Goal: Find specific page/section: Find specific page/section

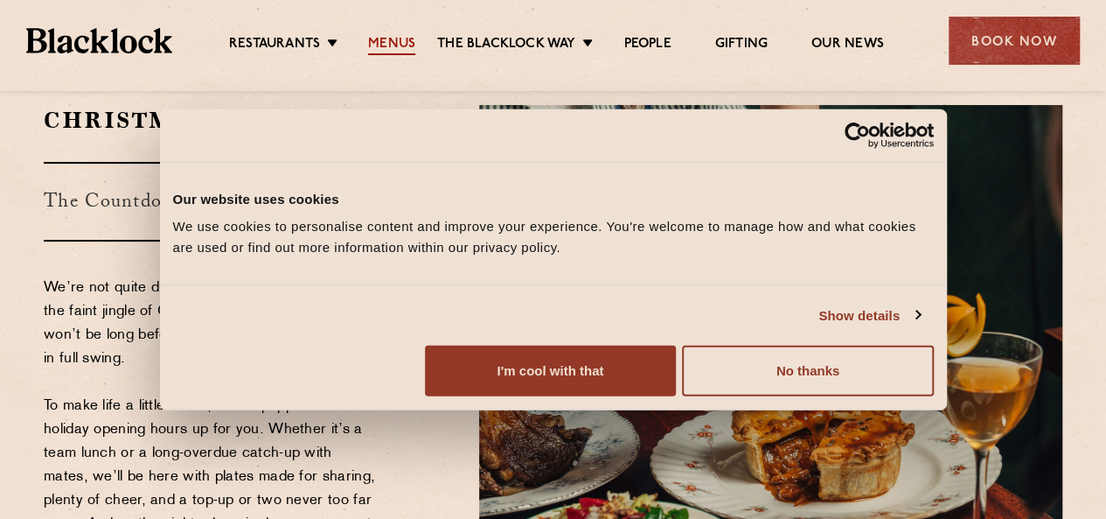
click at [383, 39] on link "Menus" at bounding box center [391, 45] width 47 height 19
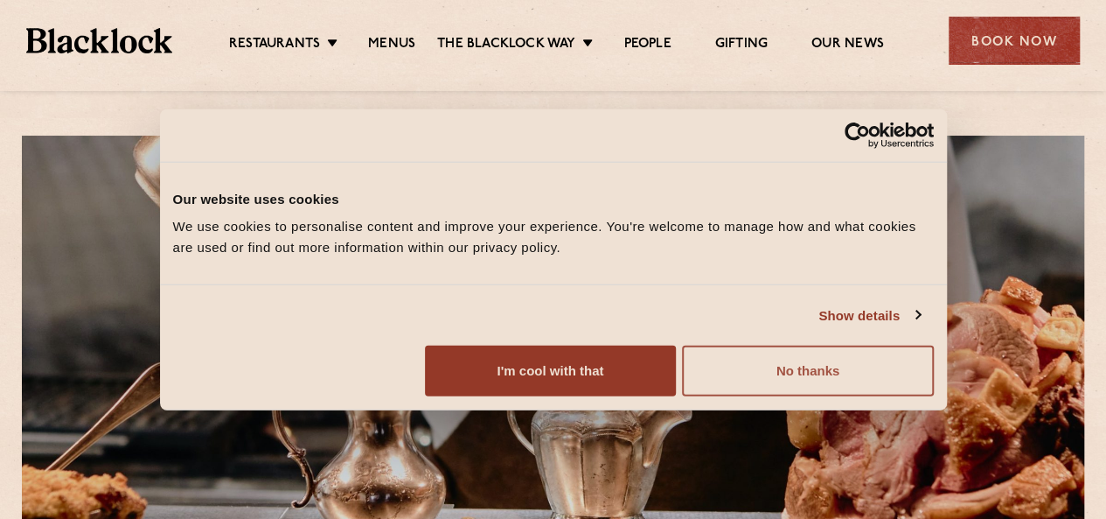
click at [933, 396] on button "No thanks" at bounding box center [807, 370] width 251 height 51
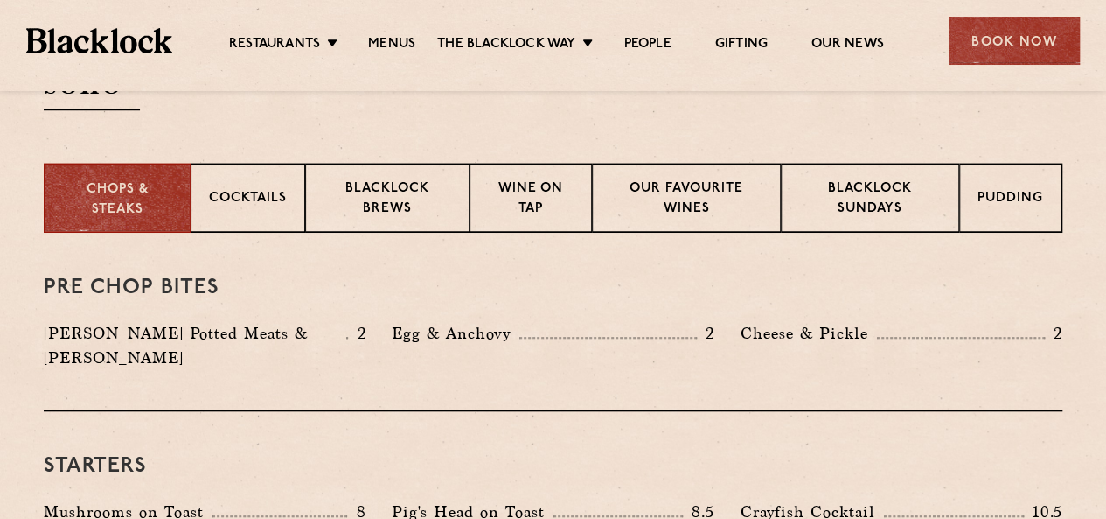
scroll to position [630, 0]
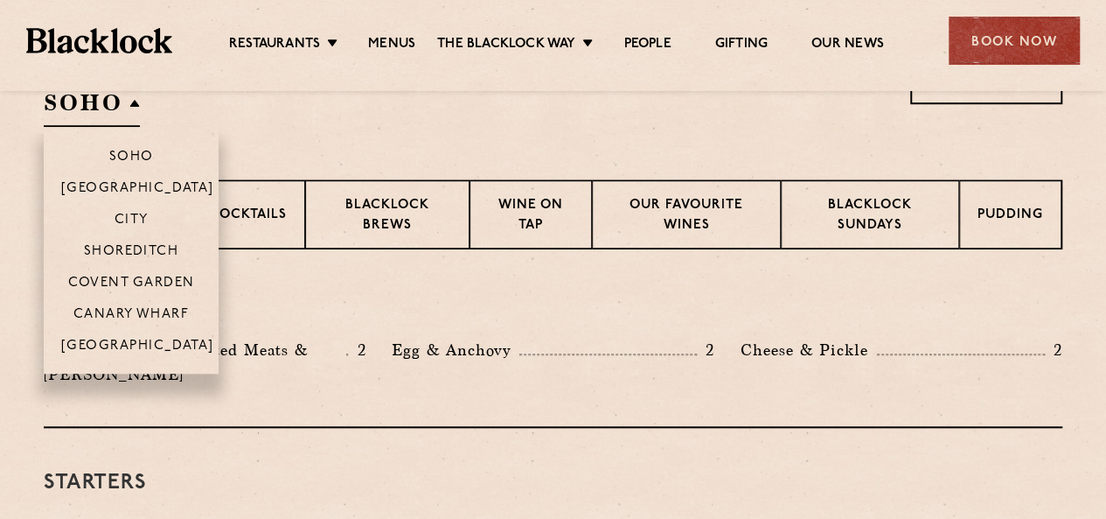
click at [124, 115] on h2 "SOHO" at bounding box center [92, 106] width 96 height 39
click at [125, 277] on p "Covent Garden" at bounding box center [131, 283] width 127 height 17
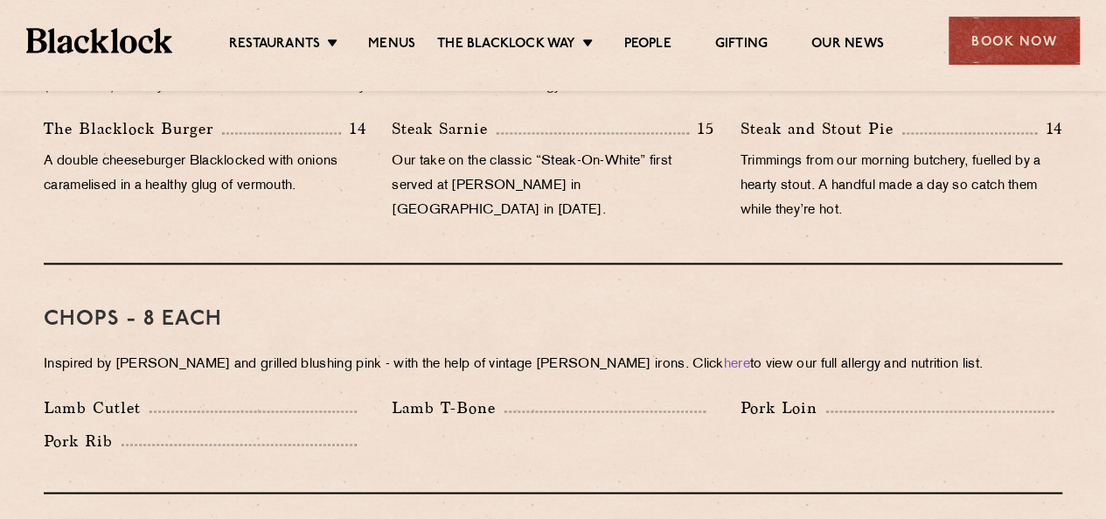
scroll to position [1254, 0]
